Goal: Use online tool/utility: Utilize a website feature to perform a specific function

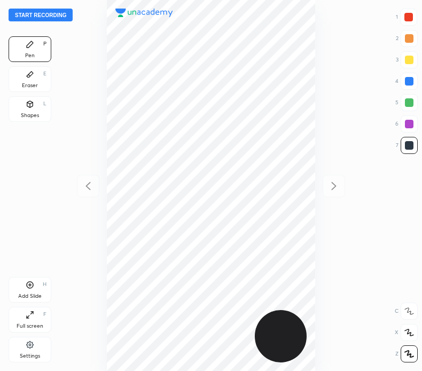
scroll to position [371, 251]
click at [66, 13] on button "Start recording" at bounding box center [41, 15] width 64 height 13
click at [50, 13] on button "End recording" at bounding box center [38, 15] width 59 height 13
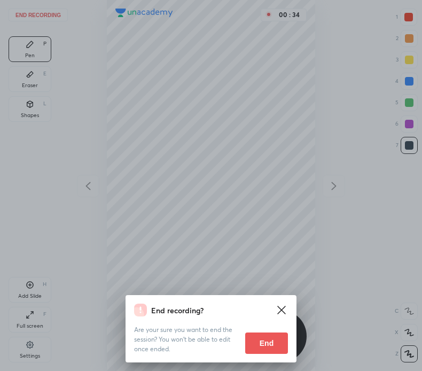
click at [263, 341] on button "End" at bounding box center [266, 342] width 43 height 21
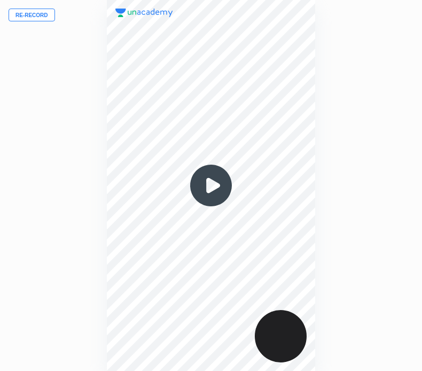
click at [42, 11] on button "Re-record" at bounding box center [32, 15] width 46 height 13
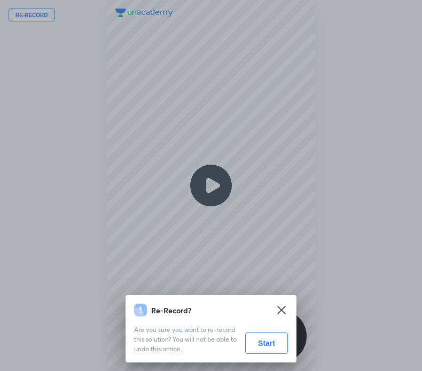
click at [260, 341] on button "Start" at bounding box center [266, 342] width 43 height 21
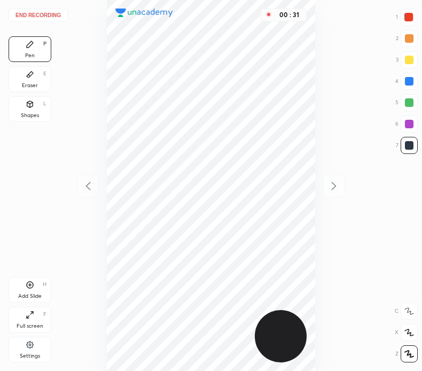
drag, startPoint x: 30, startPoint y: 81, endPoint x: 46, endPoint y: 82, distance: 16.1
click at [31, 81] on div "Eraser E" at bounding box center [30, 79] width 43 height 26
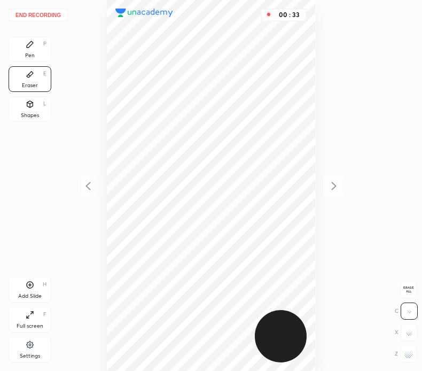
drag, startPoint x: 32, startPoint y: 44, endPoint x: 42, endPoint y: 48, distance: 10.8
click at [36, 44] on div "Pen P" at bounding box center [30, 49] width 43 height 26
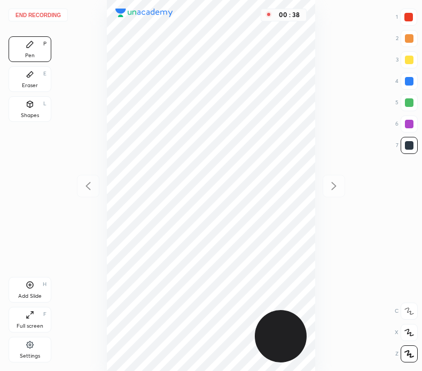
click at [414, 80] on div at bounding box center [409, 81] width 17 height 17
click at [409, 121] on div at bounding box center [409, 124] width 9 height 9
click at [409, 143] on div at bounding box center [409, 145] width 9 height 9
drag, startPoint x: 412, startPoint y: 122, endPoint x: 403, endPoint y: 123, distance: 9.2
click at [410, 122] on div at bounding box center [409, 124] width 9 height 9
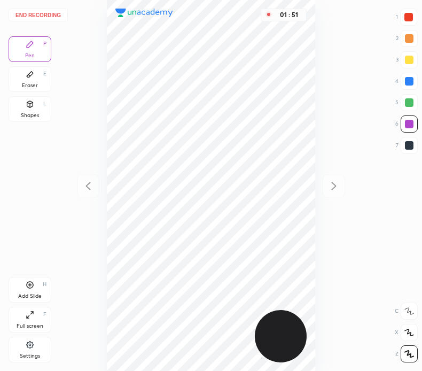
click at [32, 77] on icon at bounding box center [30, 74] width 9 height 9
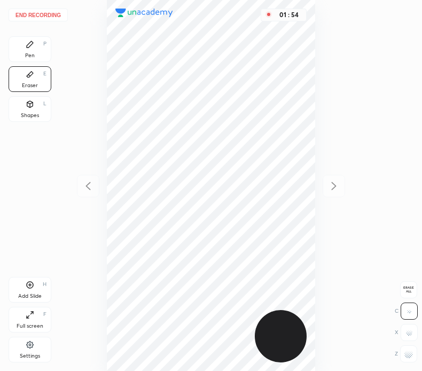
drag, startPoint x: 34, startPoint y: 45, endPoint x: 38, endPoint y: 48, distance: 5.8
click at [37, 46] on div "Pen P" at bounding box center [30, 49] width 43 height 26
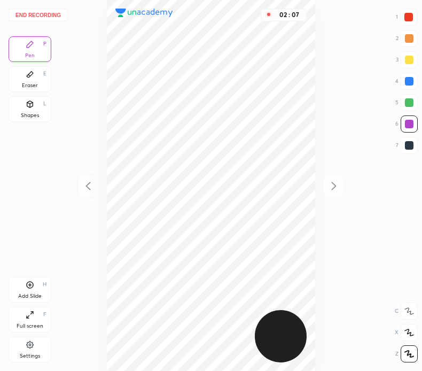
drag, startPoint x: 411, startPoint y: 142, endPoint x: 347, endPoint y: 149, distance: 64.4
click at [410, 141] on div at bounding box center [409, 145] width 9 height 9
drag, startPoint x: 407, startPoint y: 84, endPoint x: 394, endPoint y: 97, distance: 18.5
click at [407, 85] on div at bounding box center [409, 81] width 17 height 17
click at [48, 13] on button "End recording" at bounding box center [38, 15] width 59 height 13
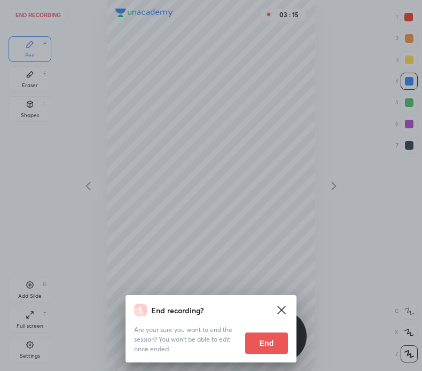
drag, startPoint x: 261, startPoint y: 336, endPoint x: 207, endPoint y: 352, distance: 56.8
click at [260, 336] on button "End" at bounding box center [266, 342] width 43 height 21
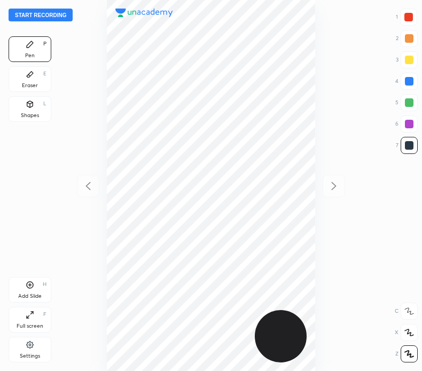
scroll to position [371, 251]
